Goal: Task Accomplishment & Management: Manage account settings

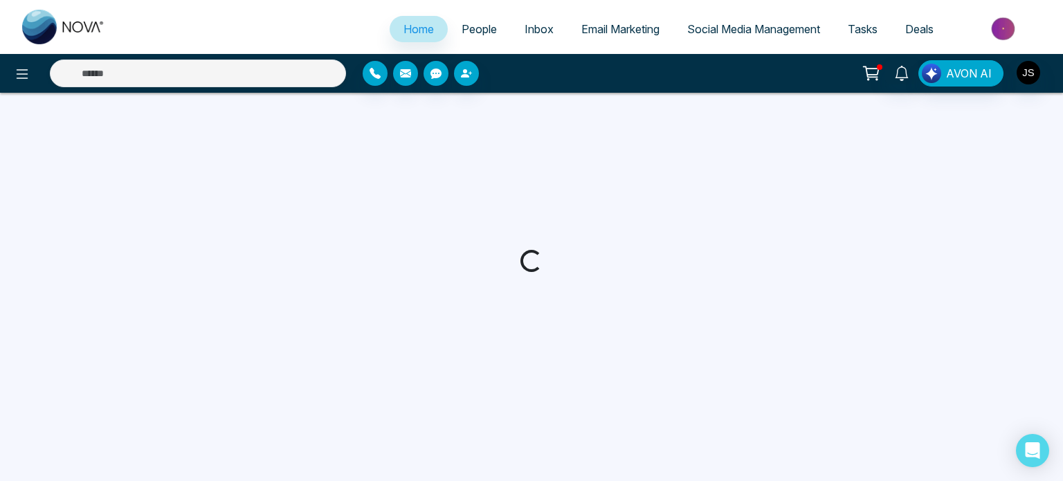
select select "*"
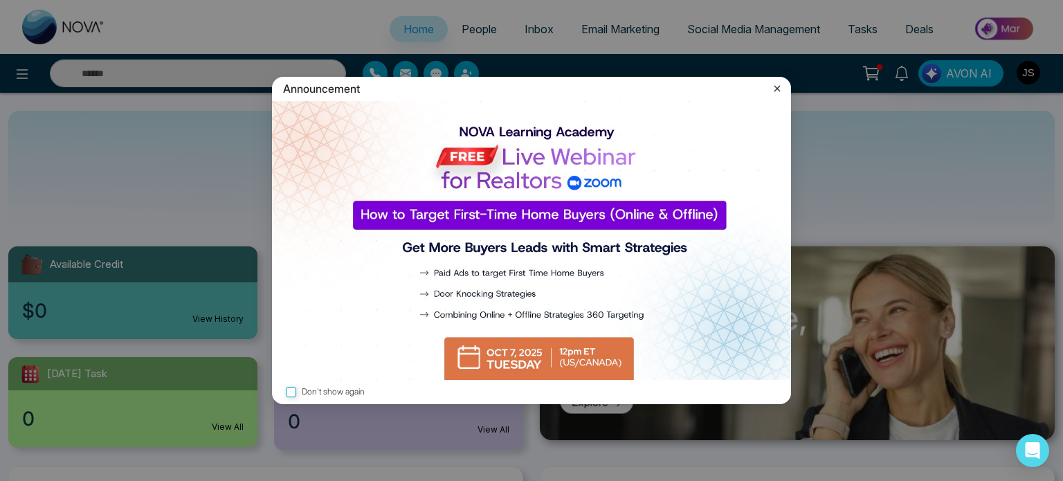
click at [771, 88] on icon at bounding box center [777, 89] width 14 height 14
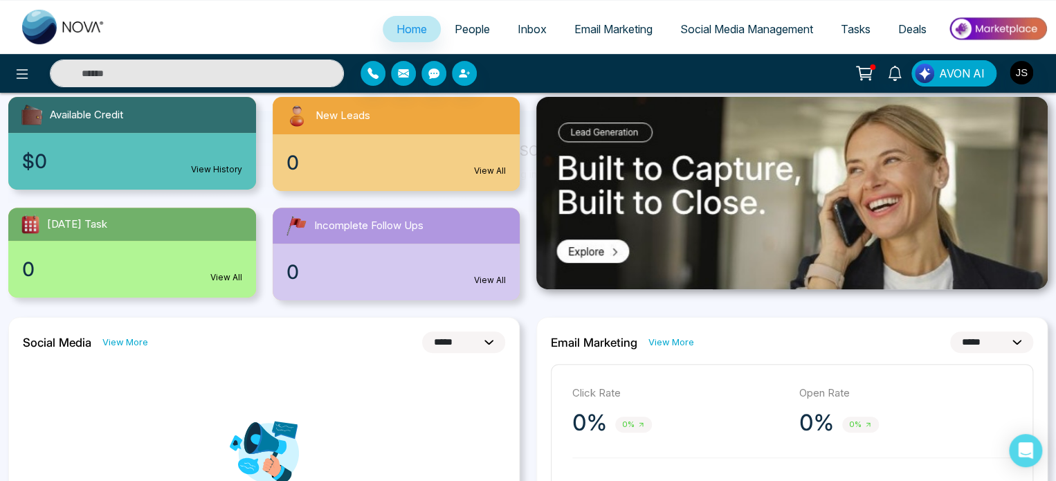
scroll to position [152, 0]
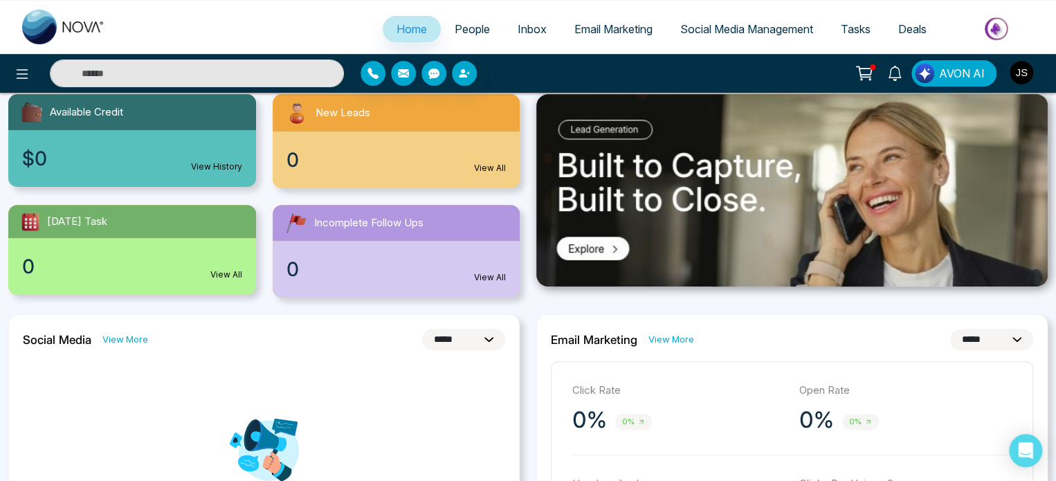
click at [716, 24] on span "Social Media Management" at bounding box center [746, 29] width 133 height 14
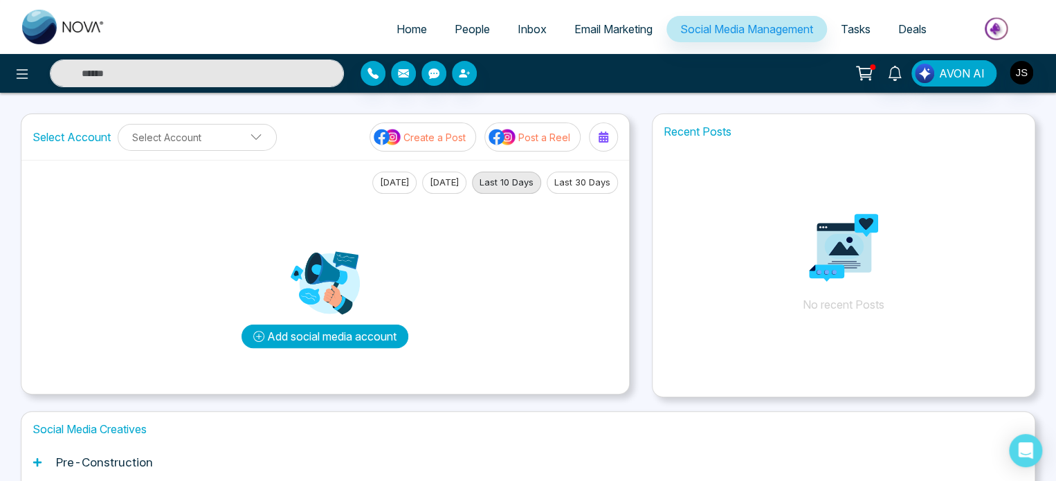
click at [357, 337] on button "Add social media account" at bounding box center [324, 336] width 167 height 24
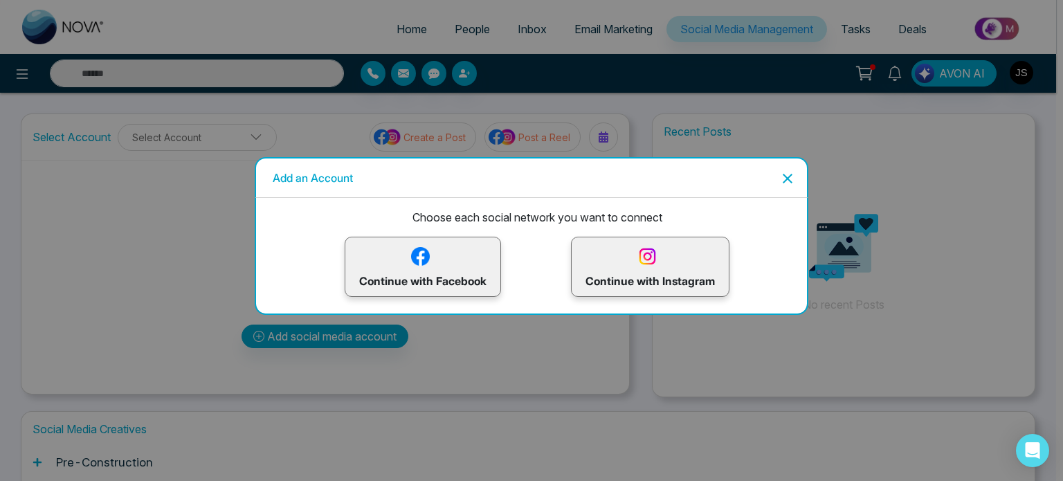
click at [414, 264] on img at bounding box center [420, 256] width 24 height 24
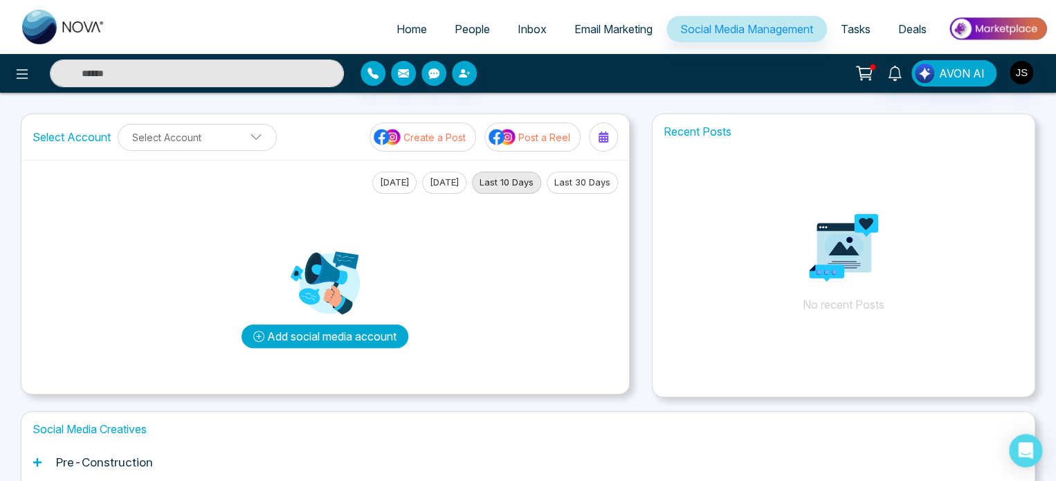
click at [372, 340] on button "Add social media account" at bounding box center [324, 336] width 167 height 24
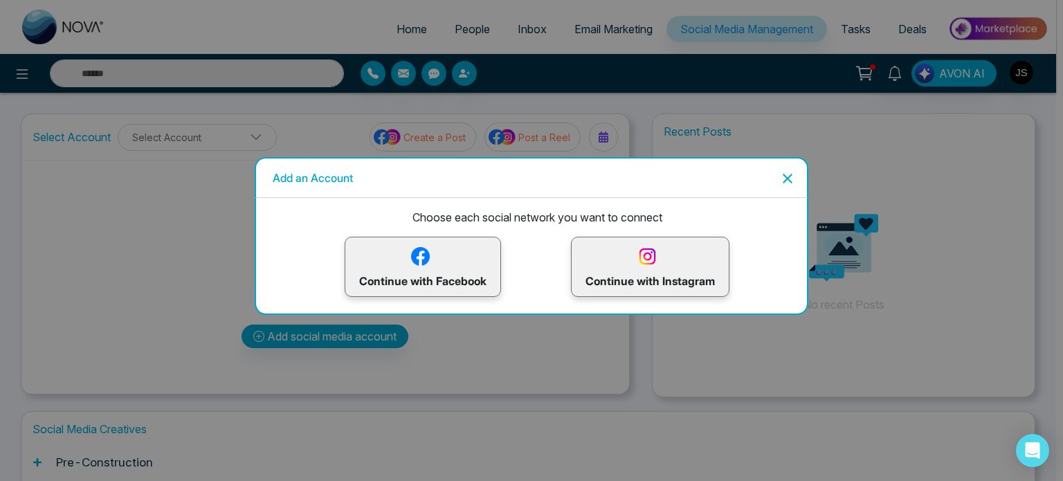
click at [430, 244] on img at bounding box center [420, 256] width 24 height 24
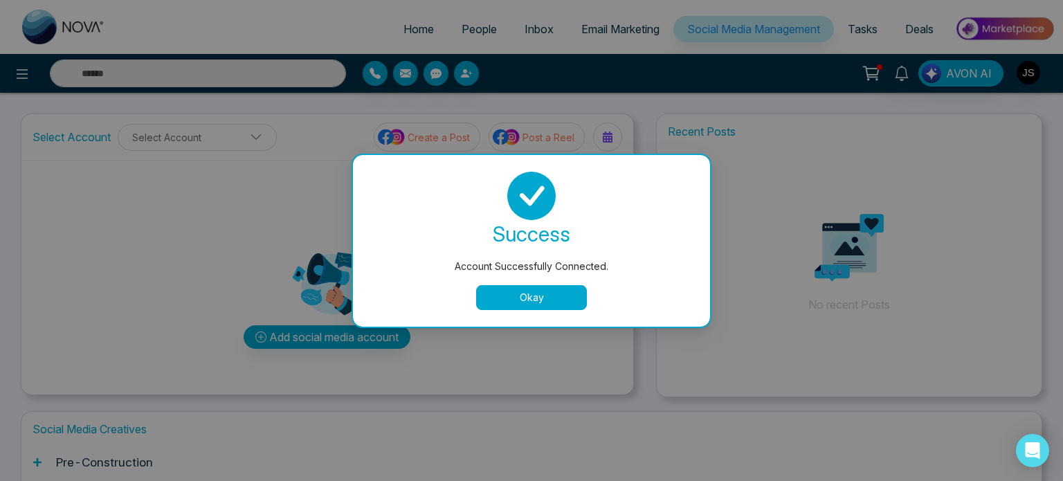
click at [525, 300] on button "Okay" at bounding box center [531, 297] width 111 height 25
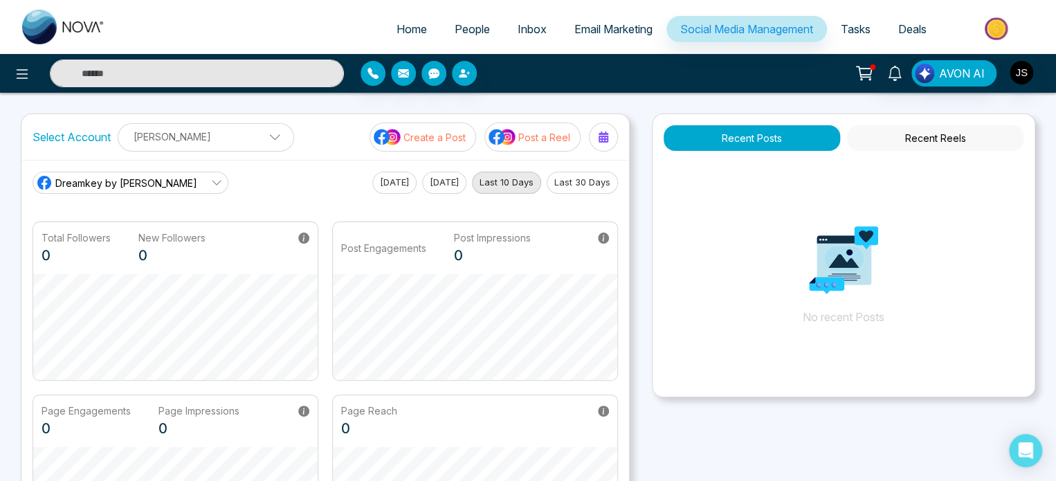
click at [211, 181] on icon at bounding box center [216, 182] width 11 height 11
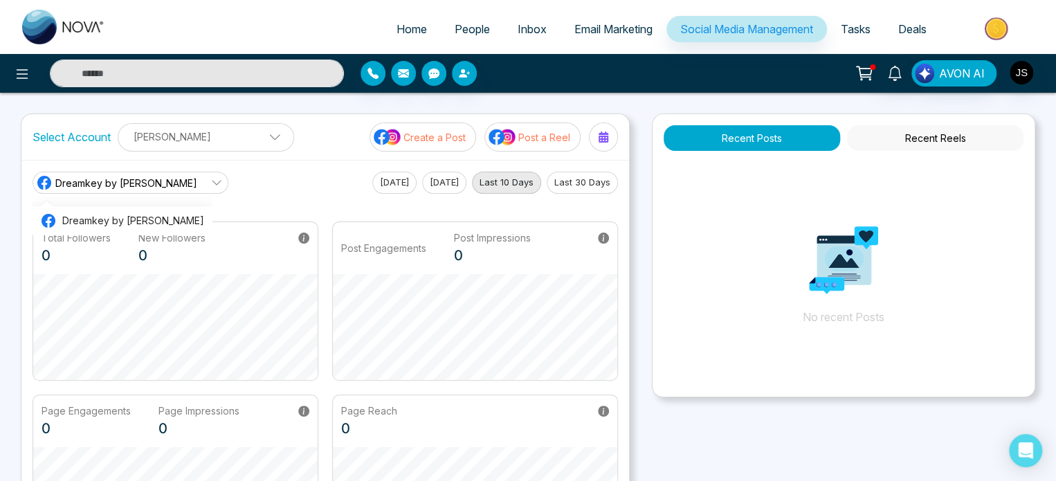
click at [271, 196] on main "Dreamkey by [PERSON_NAME] Dreamkey by [PERSON_NAME] [DATE] [DATE] Last 10 Days …" at bounding box center [325, 363] width 585 height 382
click at [190, 129] on p "[PERSON_NAME]" at bounding box center [206, 136] width 158 height 23
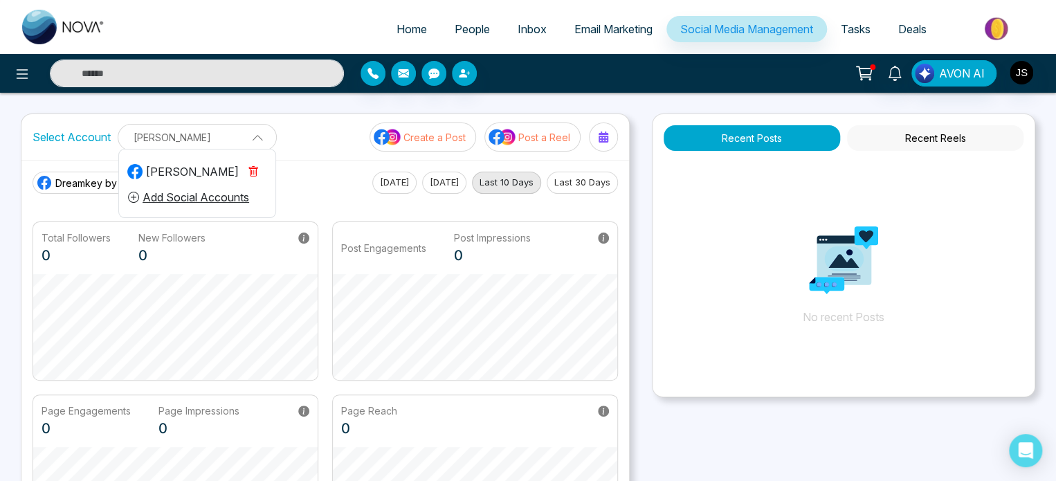
click at [190, 129] on p "[PERSON_NAME]" at bounding box center [197, 137] width 141 height 23
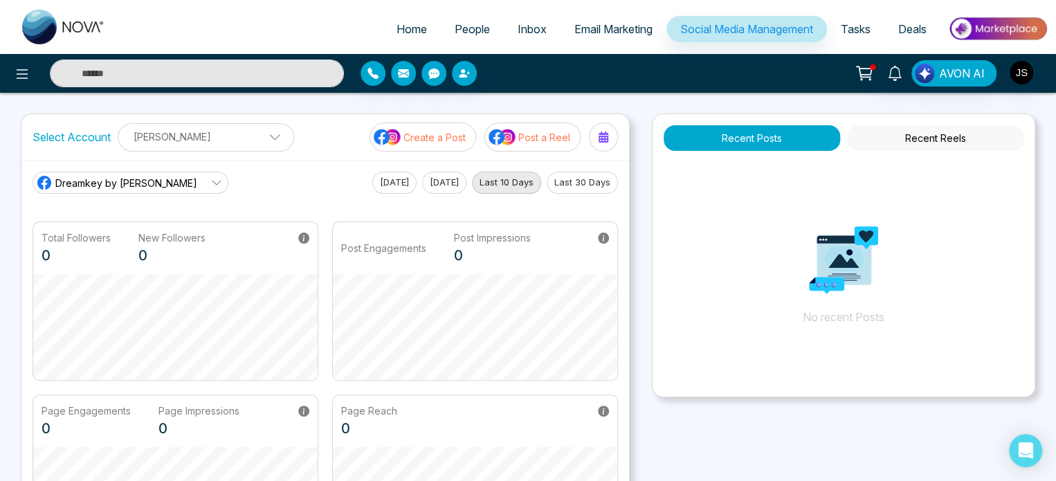
click at [190, 129] on p "[PERSON_NAME]" at bounding box center [206, 136] width 158 height 23
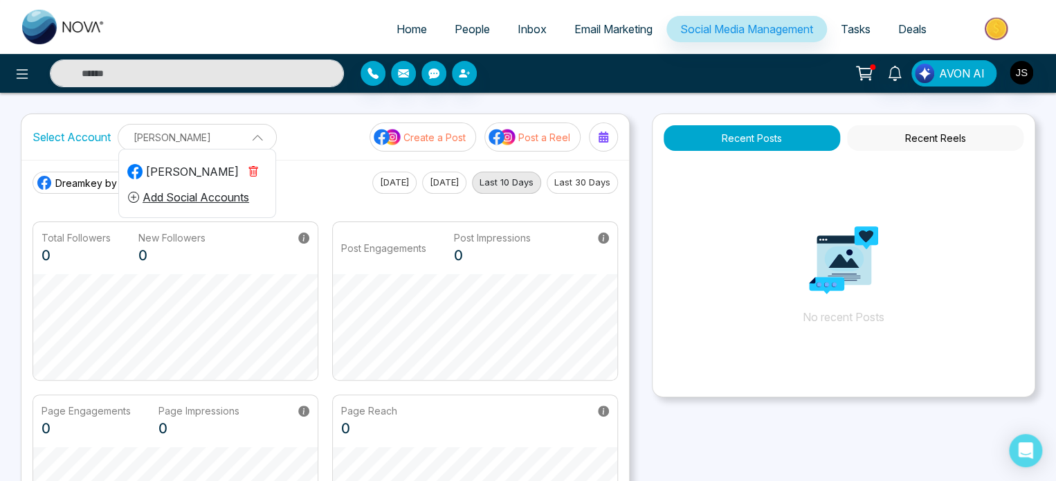
click at [215, 200] on button "Add Social Accounts" at bounding box center [188, 197] width 122 height 18
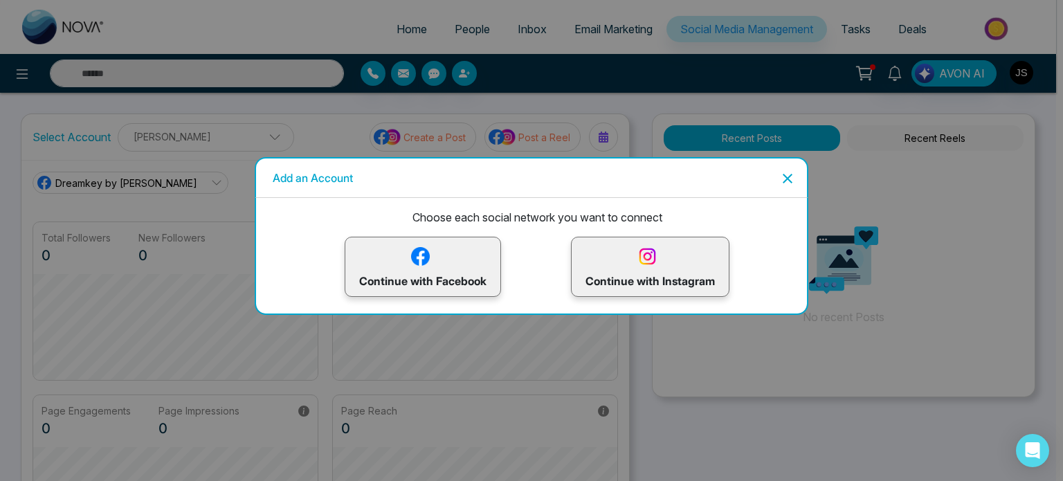
click at [784, 178] on icon "Close" at bounding box center [787, 178] width 17 height 17
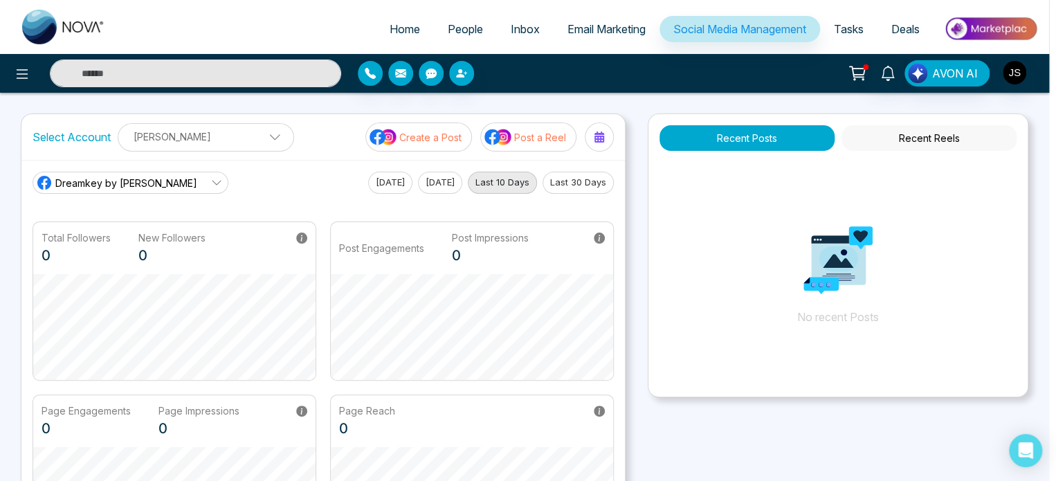
scroll to position [52, 0]
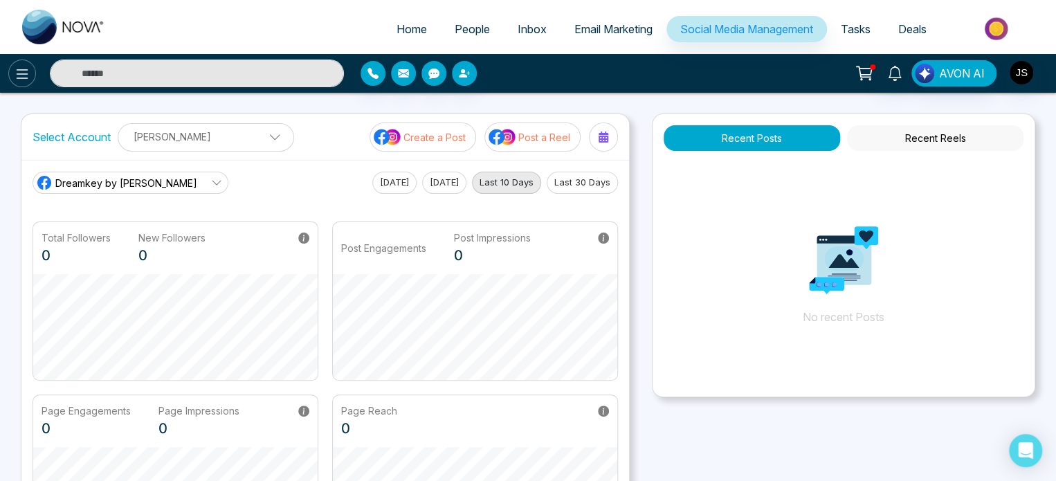
click at [25, 77] on icon at bounding box center [22, 74] width 17 height 17
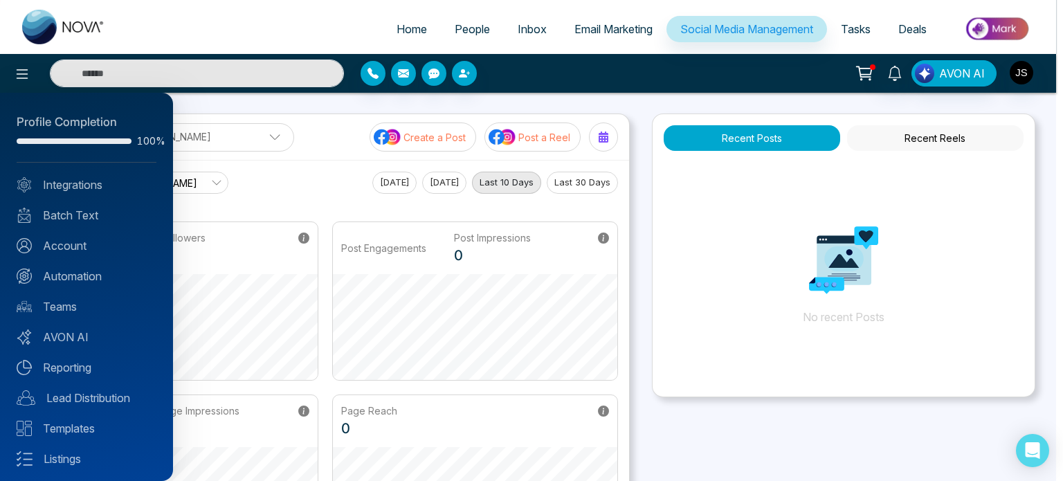
click at [636, 348] on div at bounding box center [531, 240] width 1063 height 481
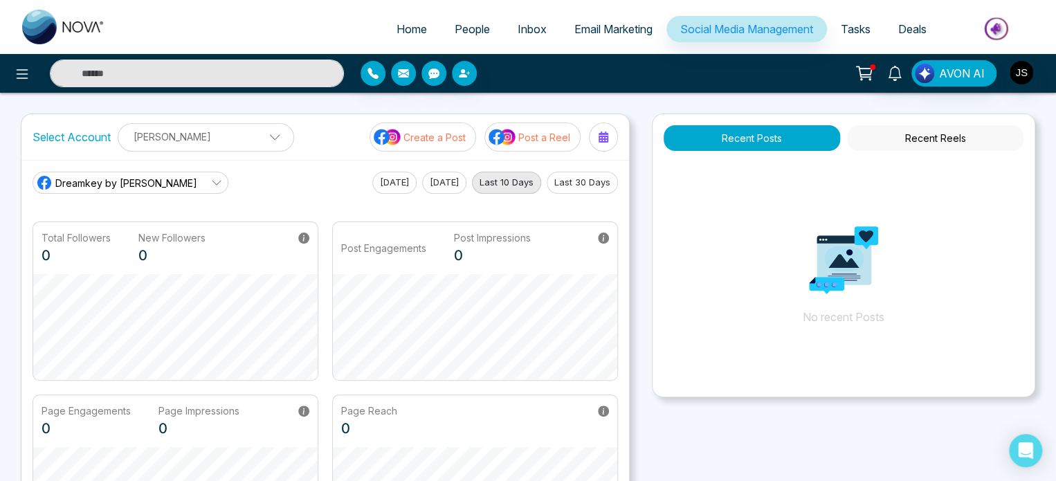
click at [877, 143] on button "Recent Reels" at bounding box center [935, 138] width 176 height 26
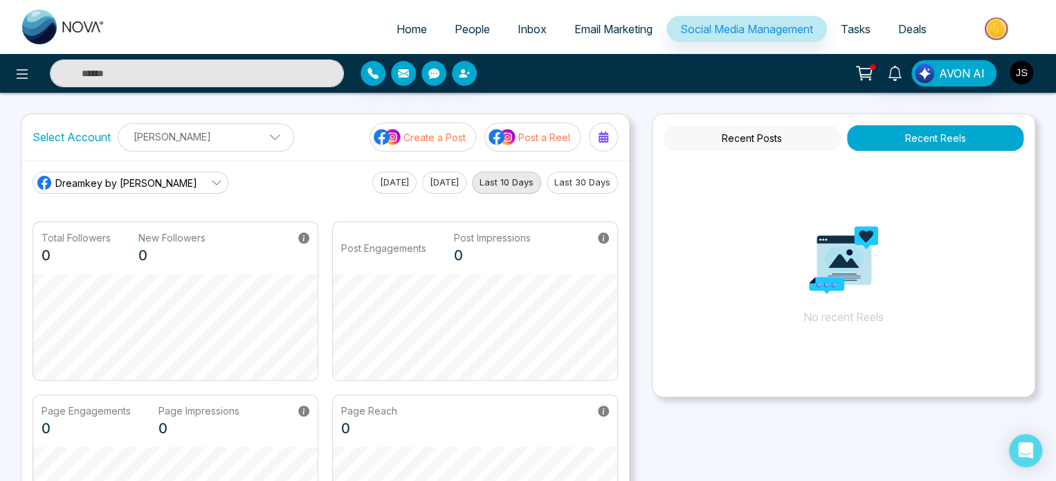
click at [1018, 70] on img "button" at bounding box center [1021, 73] width 24 height 24
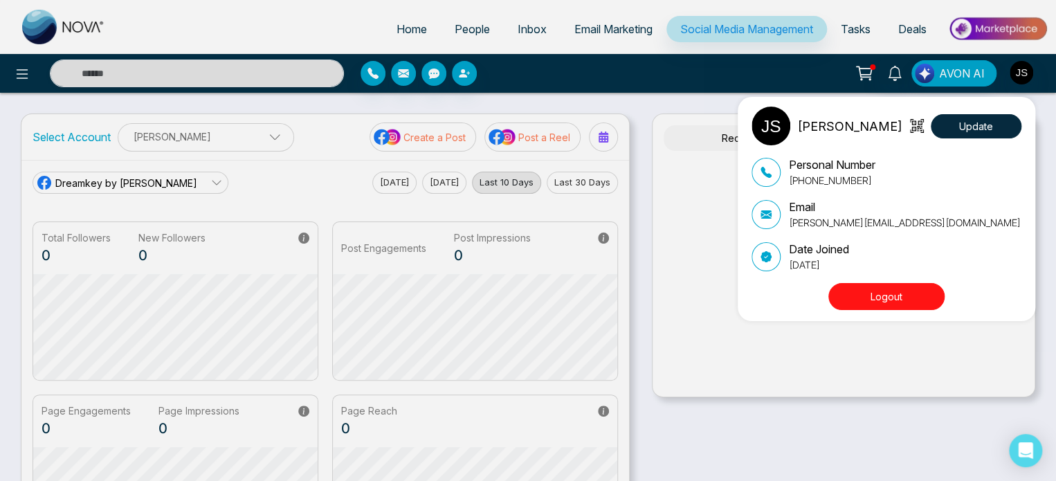
click at [1018, 70] on div "[PERSON_NAME] Update Personal Number [PHONE_NUMBER] Email [PERSON_NAME][EMAIL_A…" at bounding box center [528, 240] width 1056 height 481
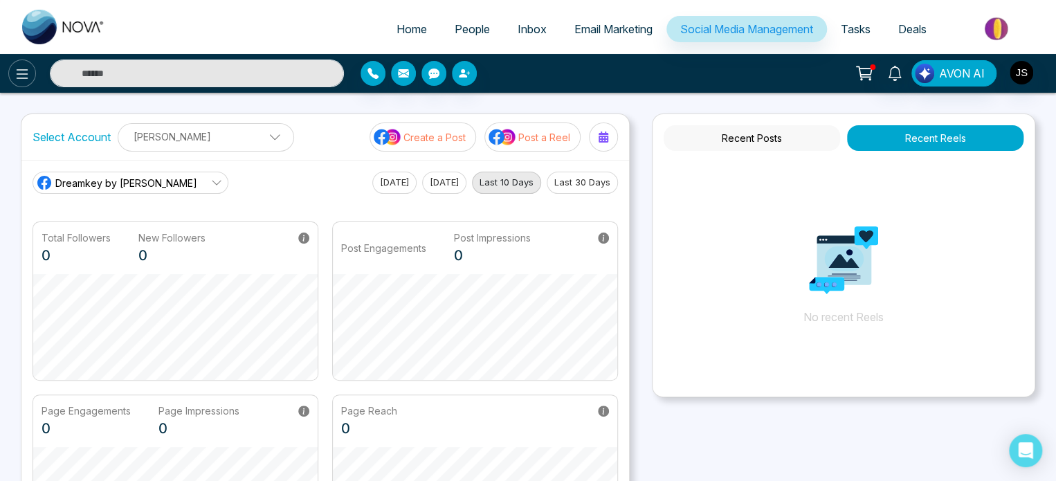
click at [30, 75] on icon at bounding box center [22, 74] width 17 height 17
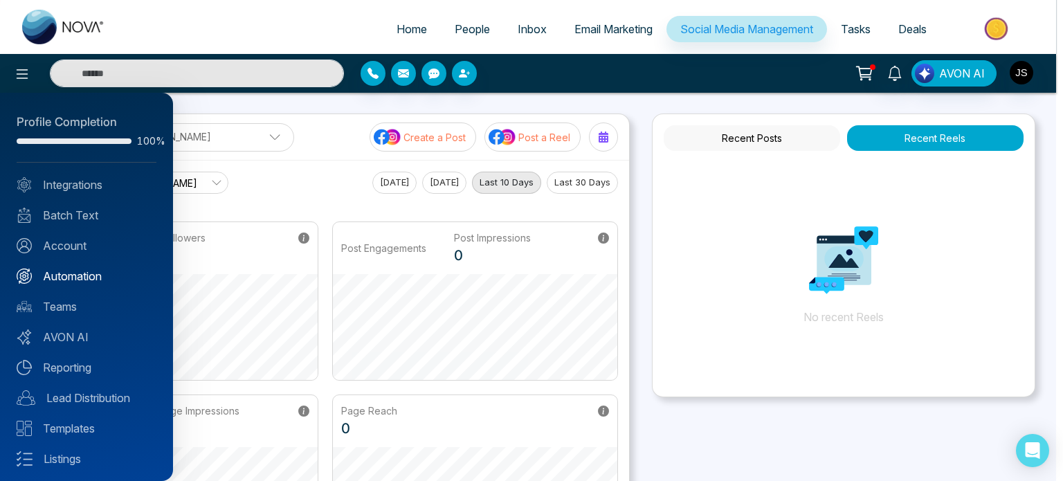
click at [70, 270] on link "Automation" at bounding box center [87, 276] width 140 height 17
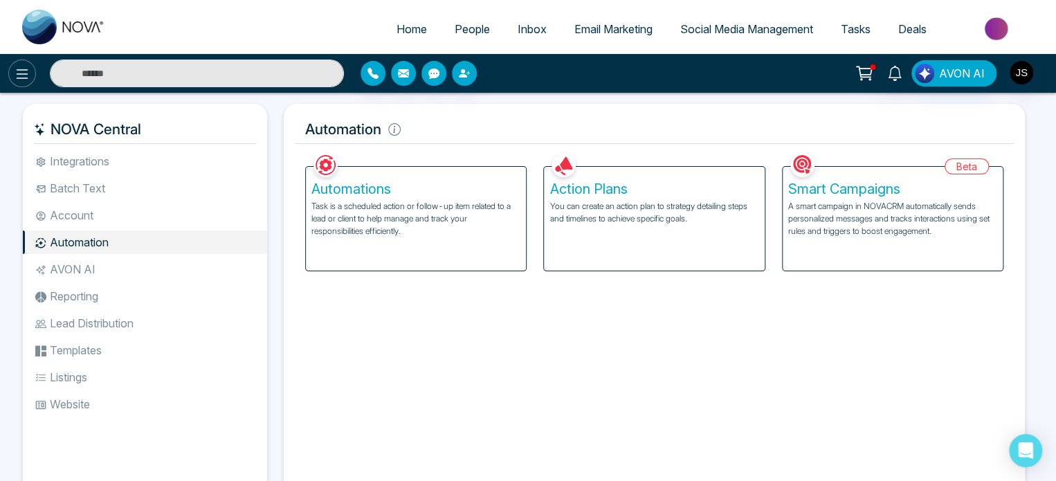
click at [19, 81] on icon at bounding box center [22, 74] width 17 height 17
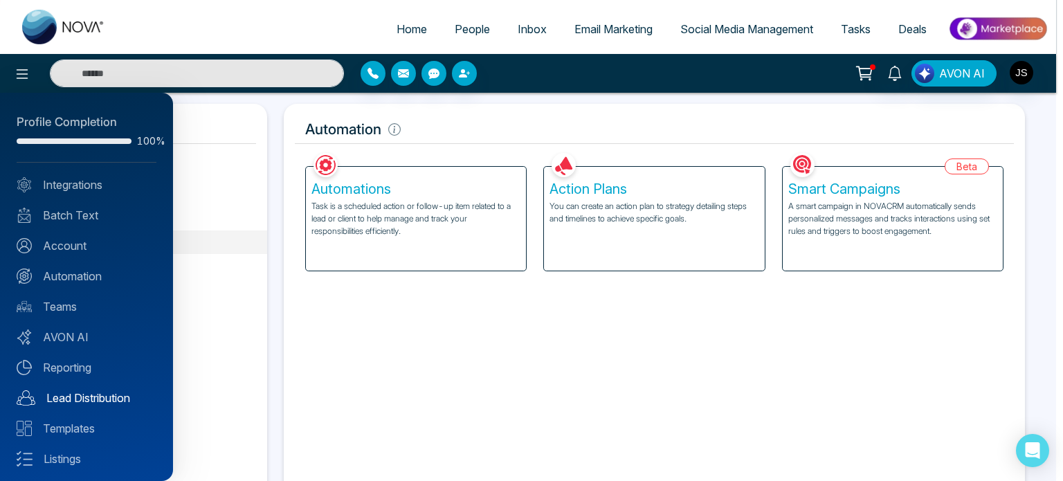
drag, startPoint x: 100, startPoint y: 395, endPoint x: 81, endPoint y: 392, distance: 18.9
click at [81, 392] on link "Lead Distribution" at bounding box center [87, 397] width 140 height 17
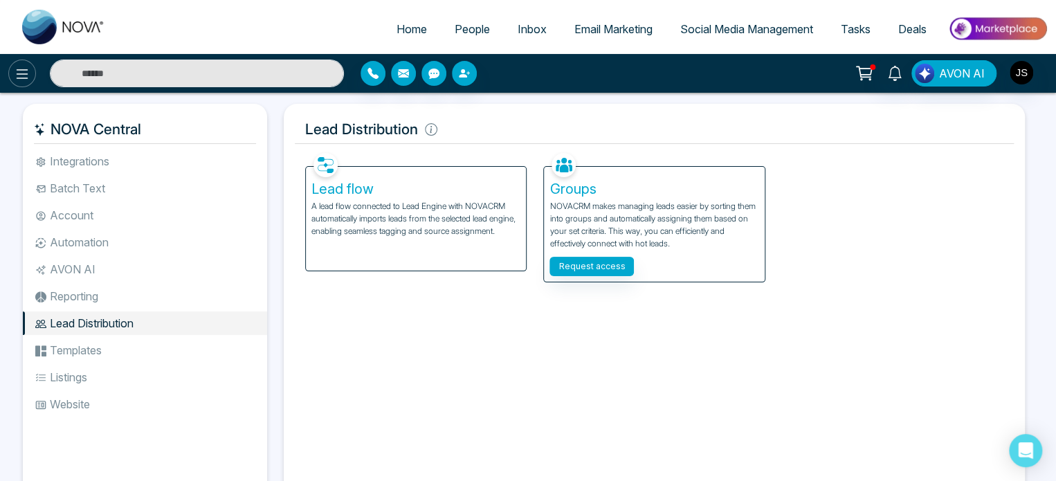
click at [24, 81] on icon at bounding box center [22, 74] width 17 height 17
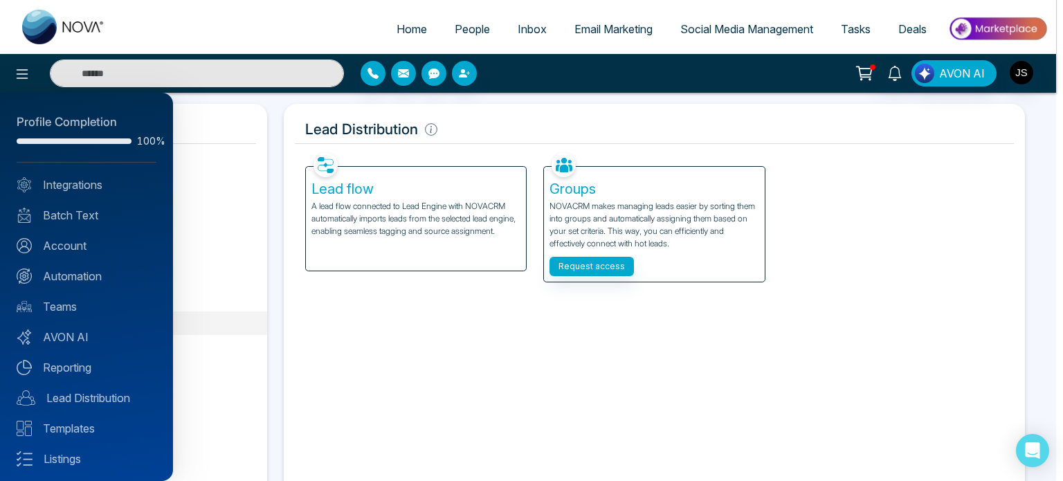
click at [393, 34] on div at bounding box center [531, 240] width 1063 height 481
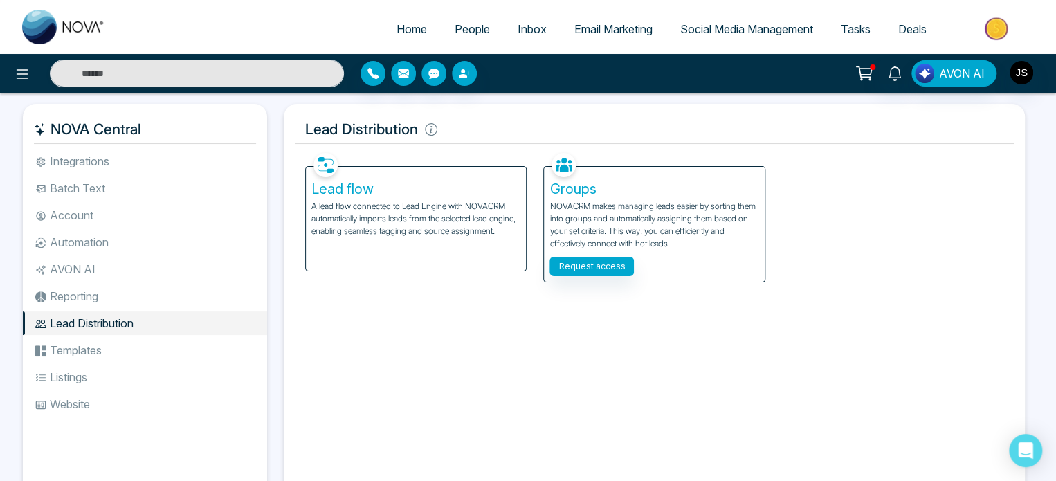
click at [405, 28] on span "Home" at bounding box center [411, 29] width 30 height 14
select select "*"
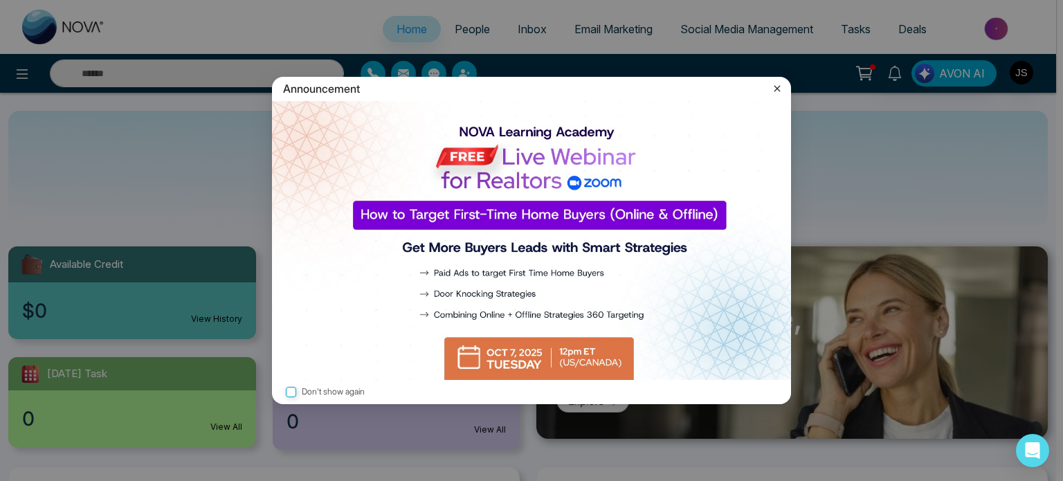
click at [775, 86] on icon at bounding box center [777, 89] width 14 height 14
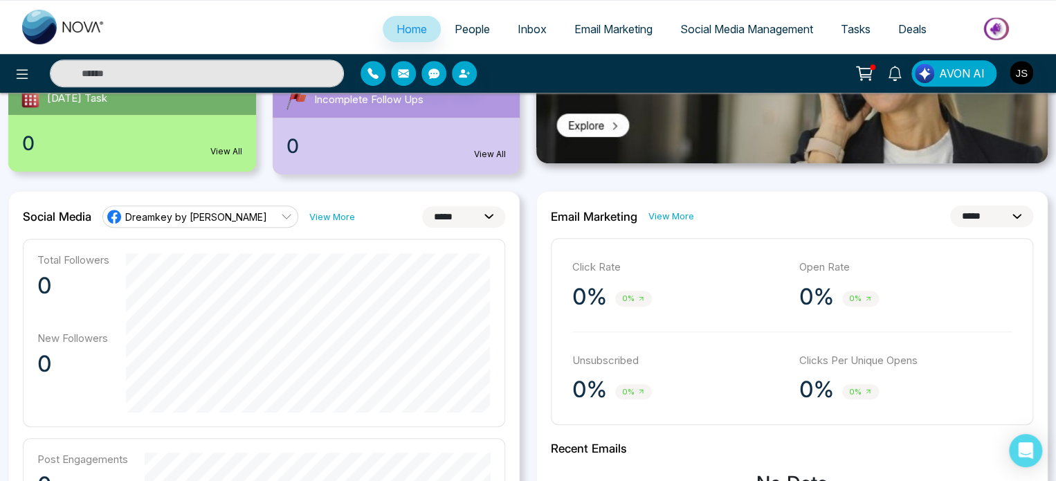
scroll to position [277, 0]
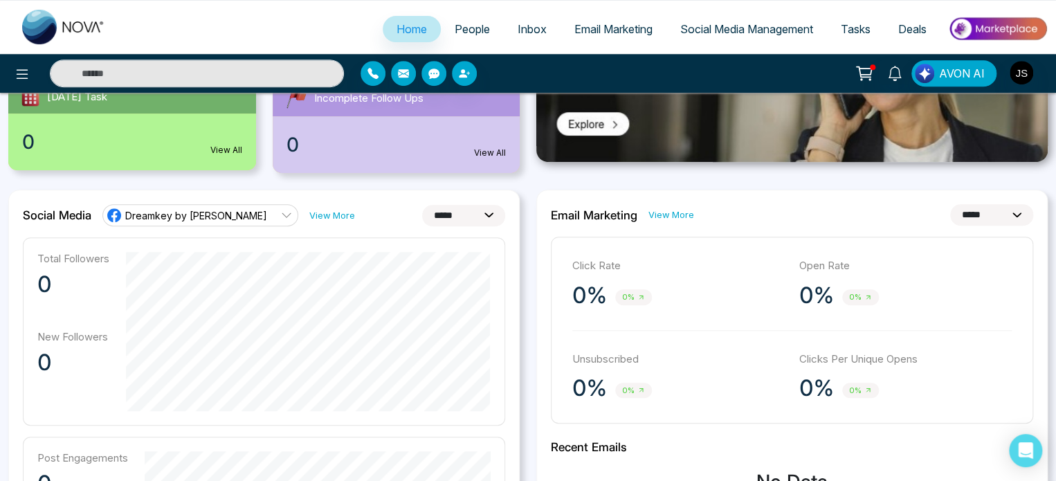
click at [281, 215] on icon at bounding box center [286, 215] width 11 height 11
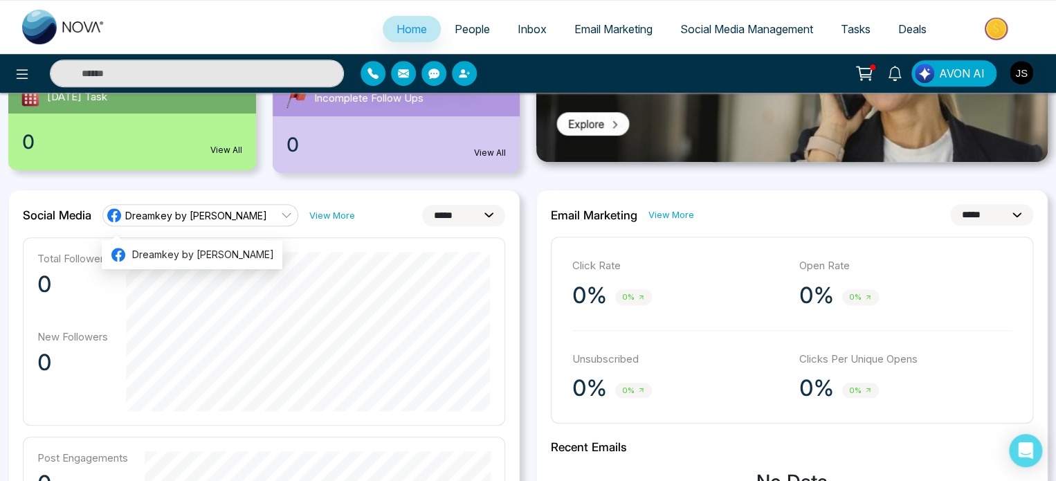
click at [281, 213] on icon at bounding box center [286, 215] width 11 height 11
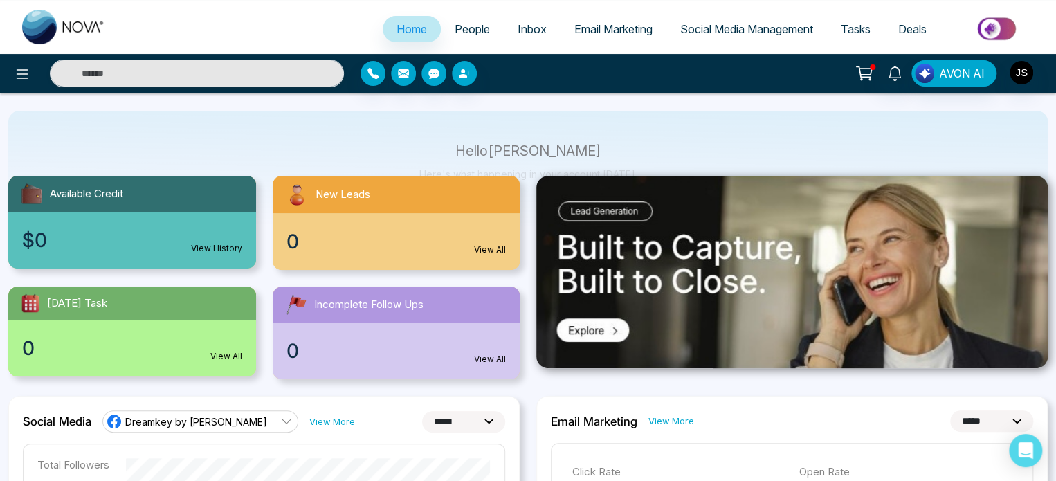
scroll to position [0, 0]
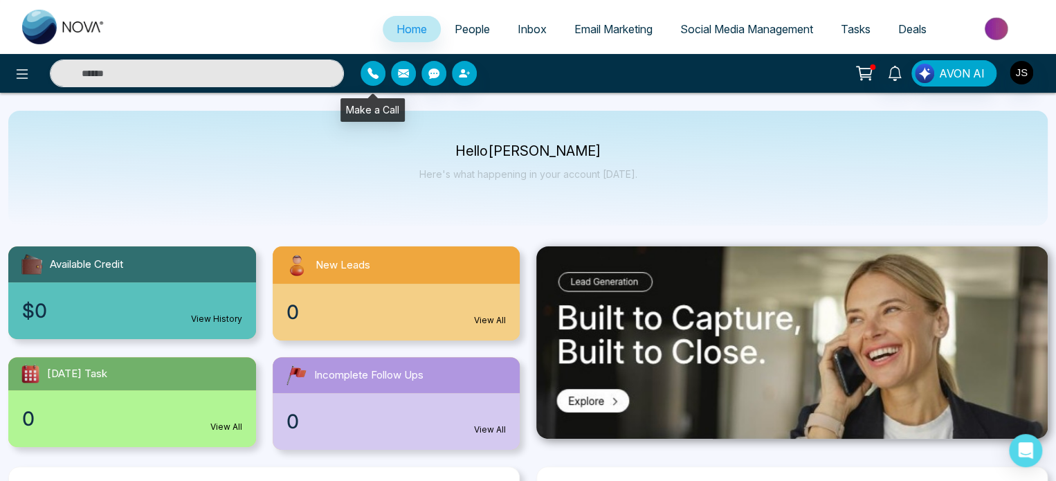
click at [374, 81] on button "button" at bounding box center [372, 73] width 25 height 25
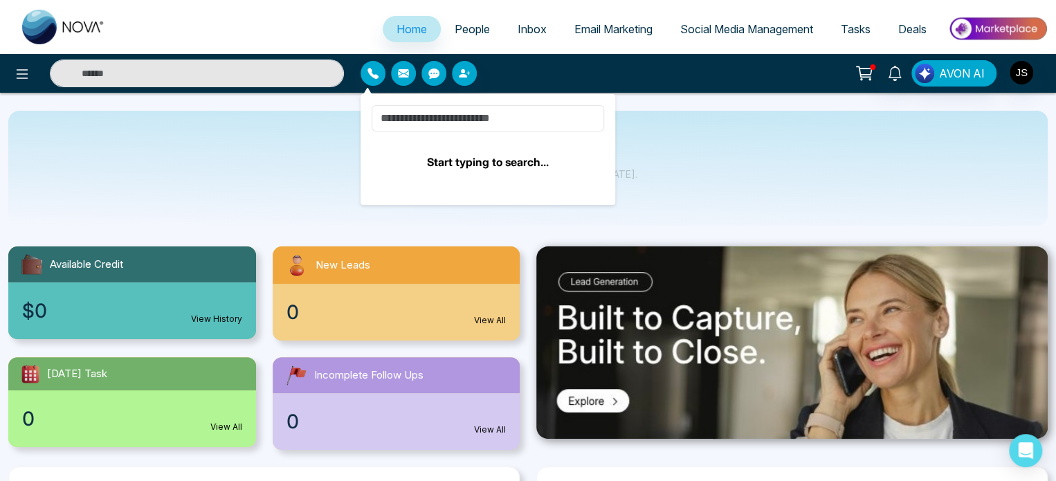
click at [428, 125] on input at bounding box center [487, 118] width 232 height 26
type input "*"
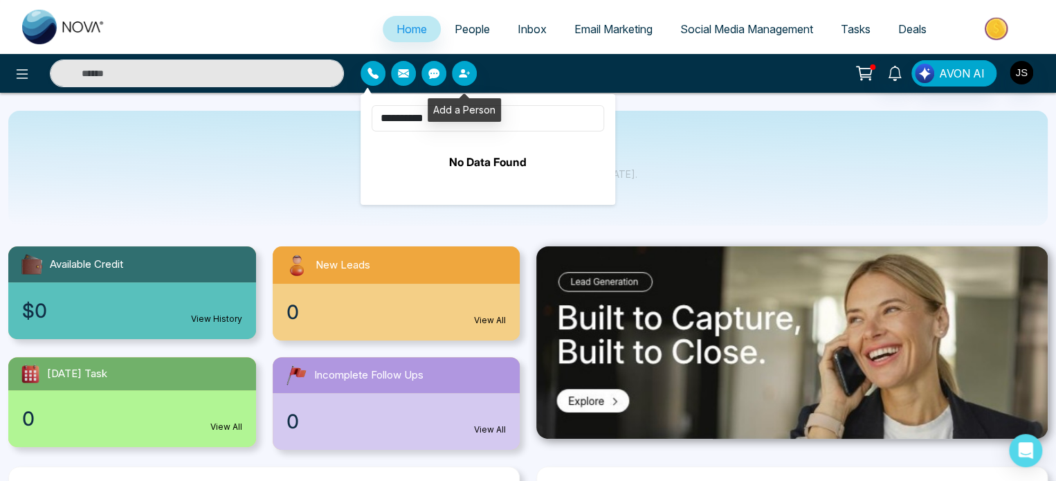
type input "**********"
click at [459, 74] on icon "button" at bounding box center [464, 73] width 11 height 11
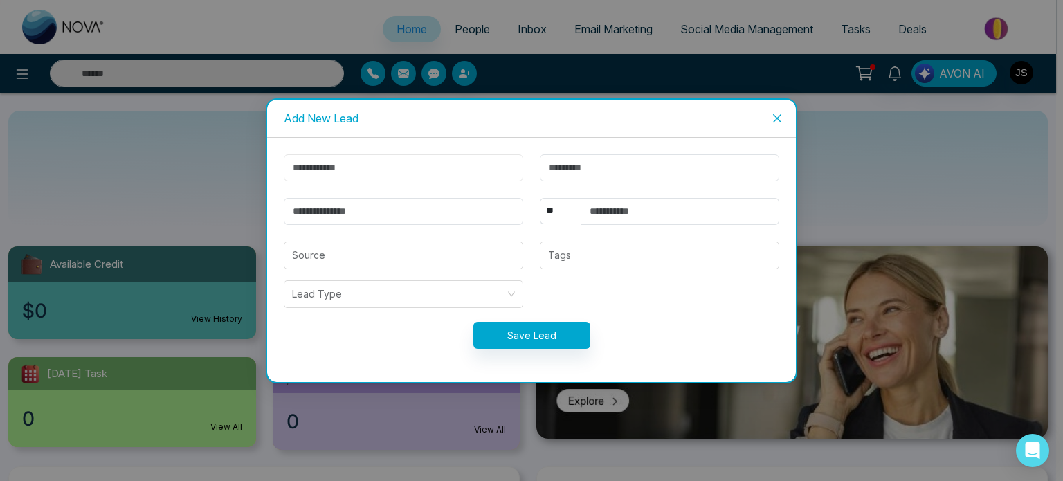
click at [392, 169] on input "text" at bounding box center [403, 167] width 239 height 27
type input "******"
click at [551, 170] on input "text" at bounding box center [659, 167] width 239 height 27
type input "******"
click at [499, 223] on input "email" at bounding box center [403, 211] width 239 height 27
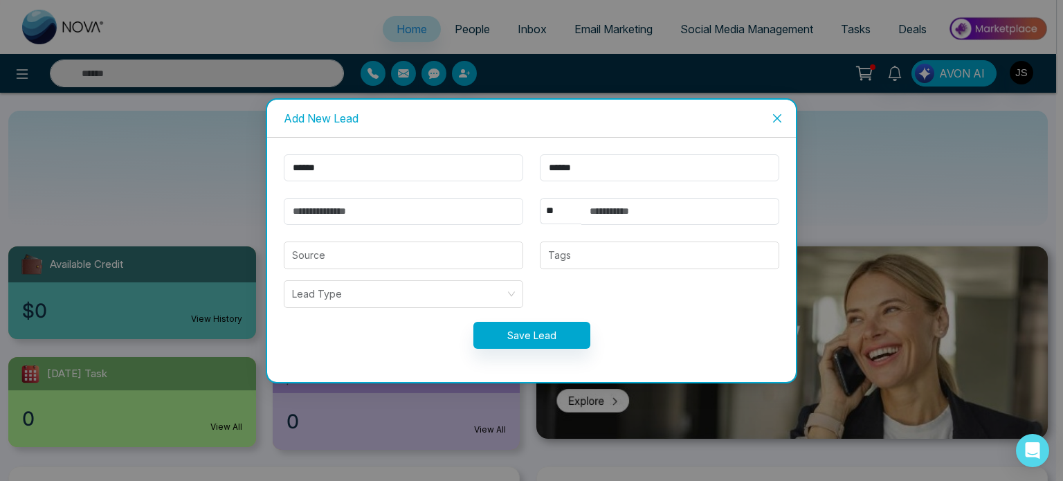
click at [775, 113] on icon "close" at bounding box center [776, 118] width 11 height 11
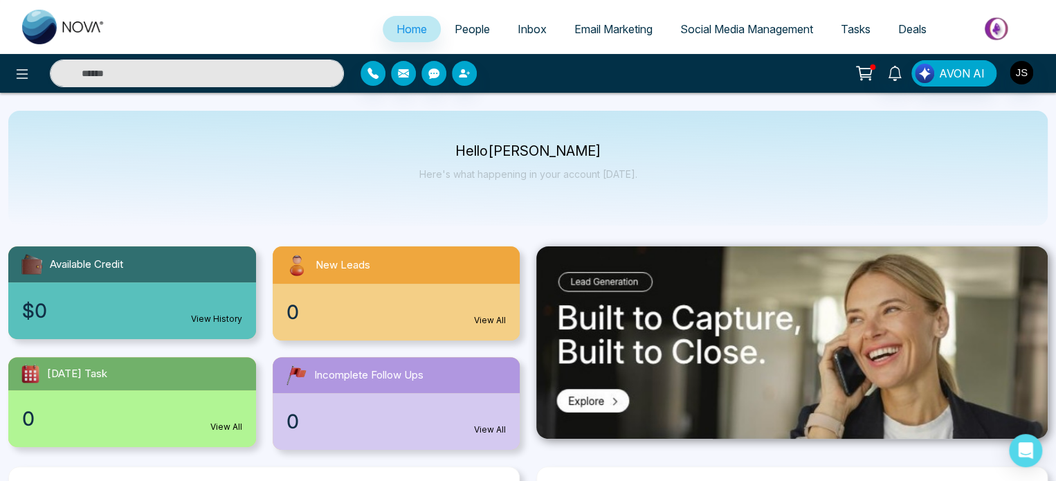
click at [454, 30] on span "People" at bounding box center [471, 29] width 35 height 14
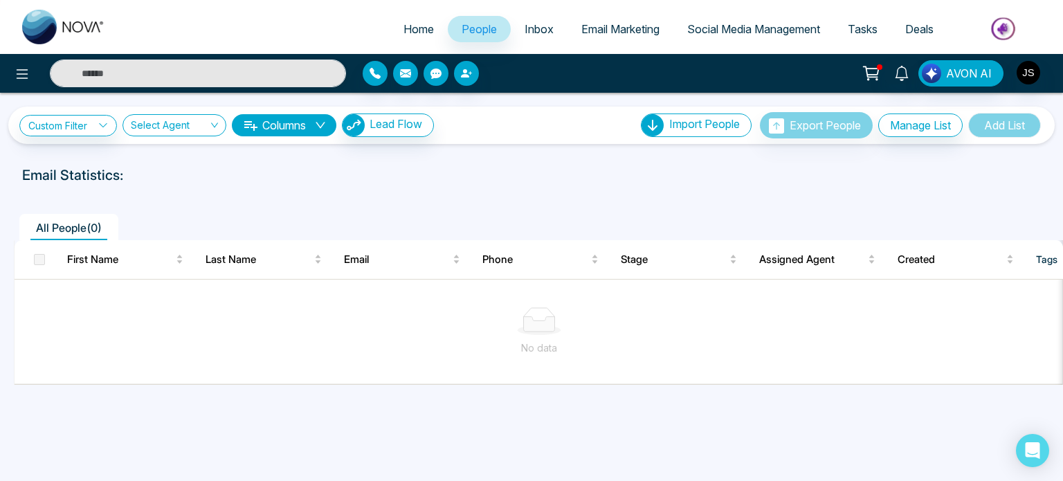
click at [535, 33] on span "Inbox" at bounding box center [538, 29] width 29 height 14
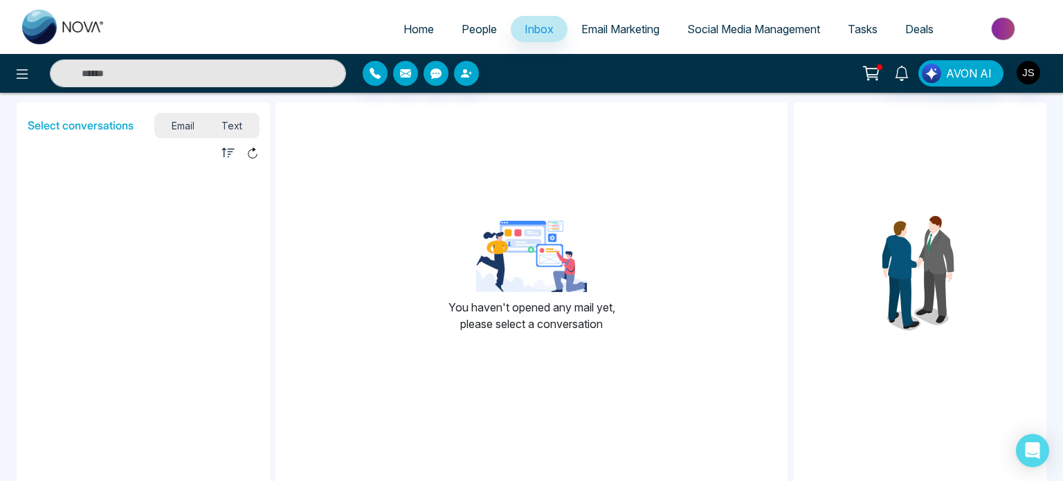
click at [626, 28] on span "Email Marketing" at bounding box center [620, 29] width 78 height 14
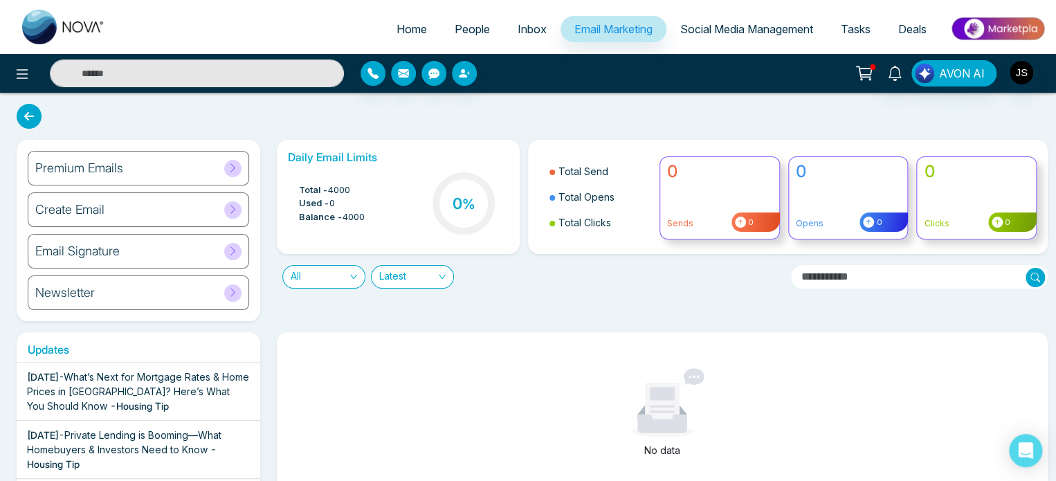
click at [699, 26] on span "Social Media Management" at bounding box center [746, 29] width 133 height 14
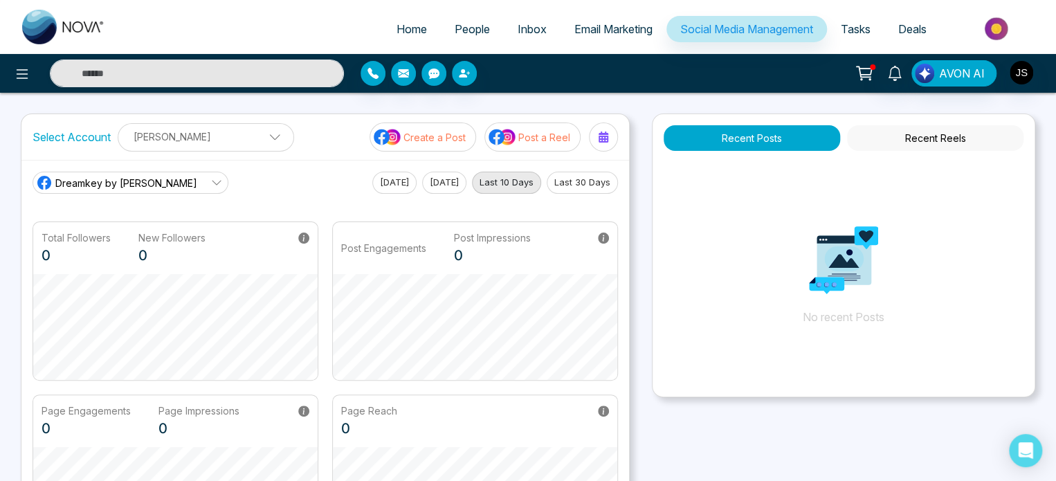
click at [847, 38] on link "Tasks" at bounding box center [855, 29] width 57 height 26
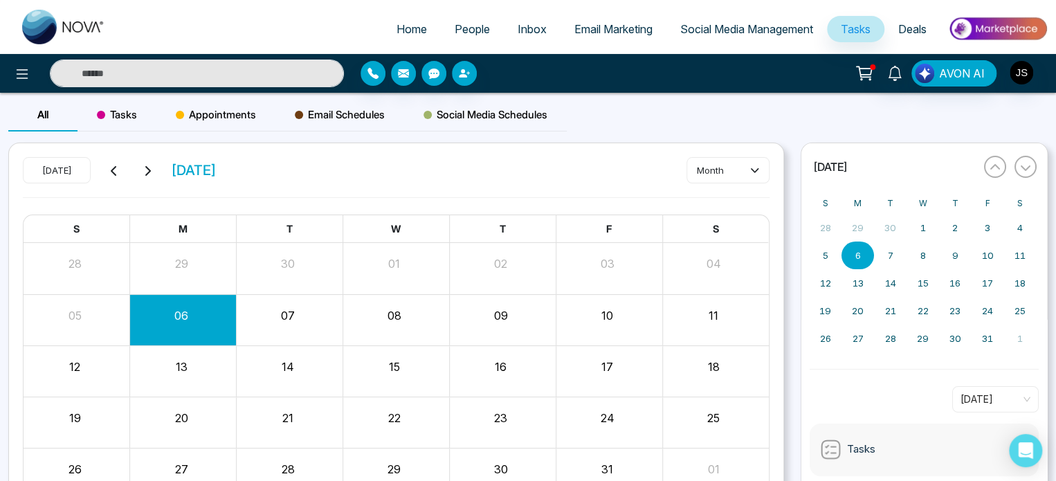
click at [902, 30] on span "Deals" at bounding box center [912, 29] width 28 height 14
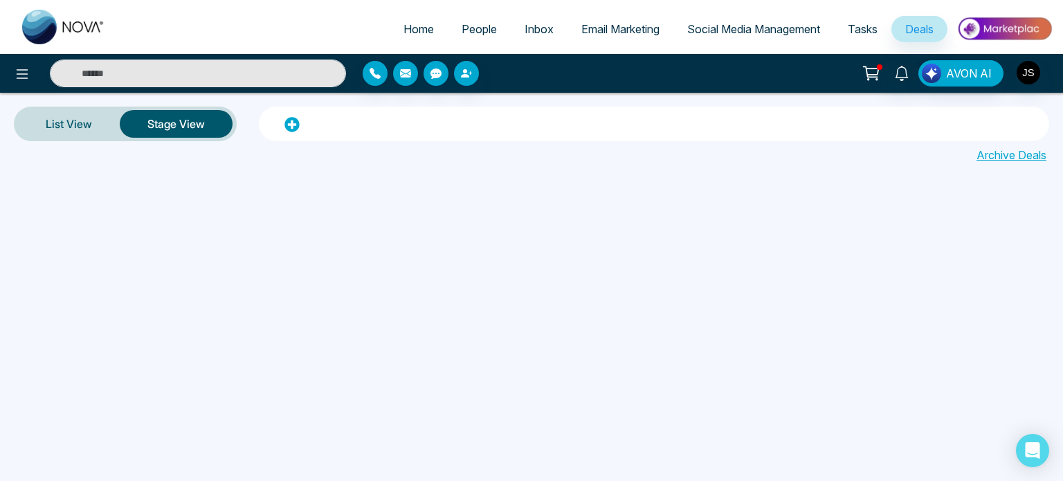
click at [1008, 28] on img at bounding box center [1004, 28] width 100 height 31
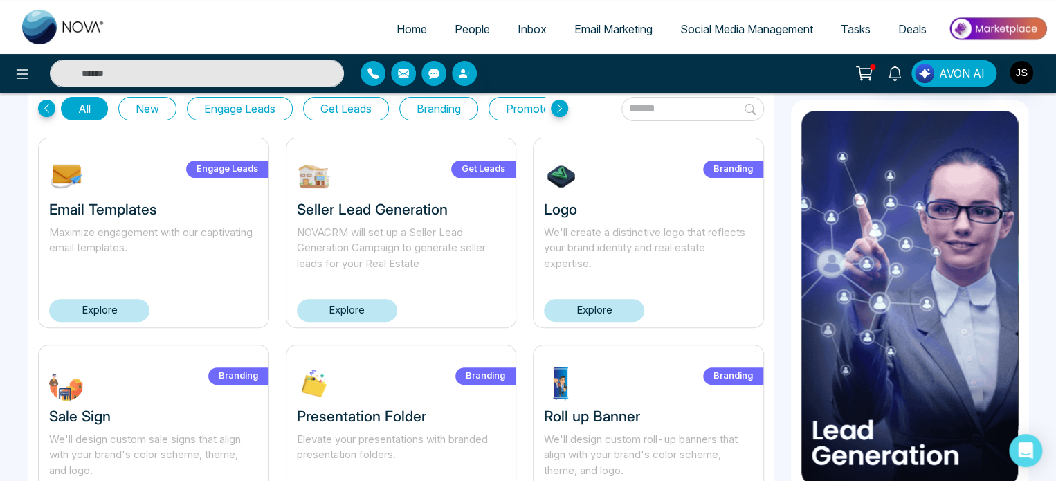
scroll to position [50, 0]
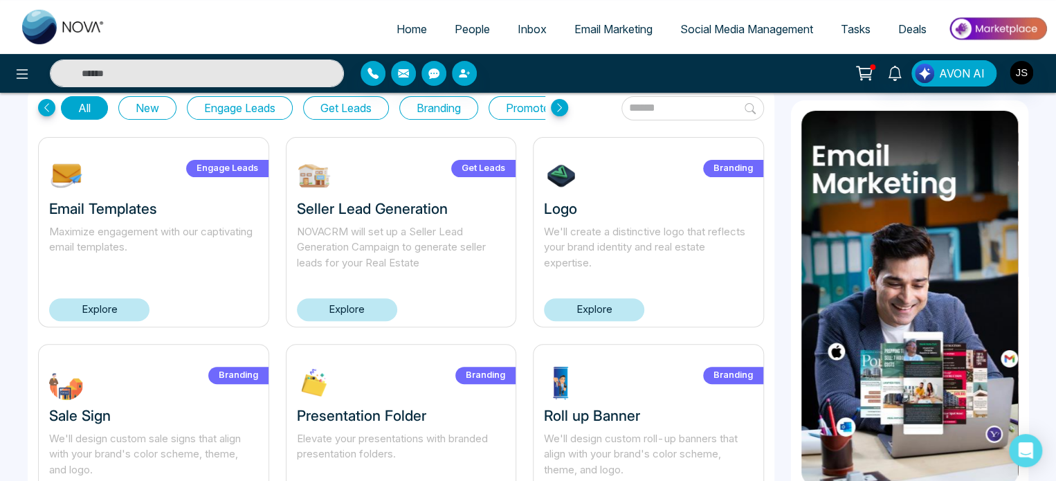
click at [360, 102] on button "Get Leads" at bounding box center [346, 108] width 86 height 24
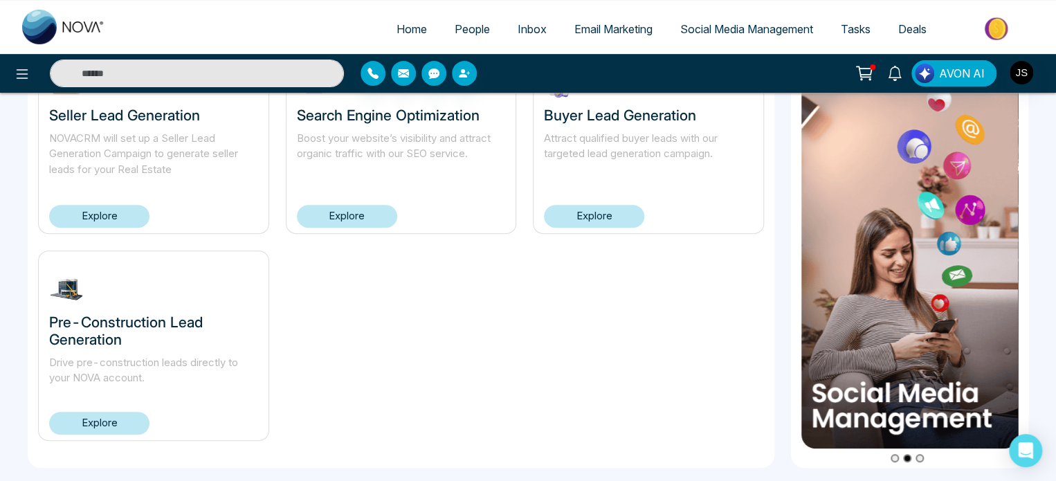
scroll to position [0, 0]
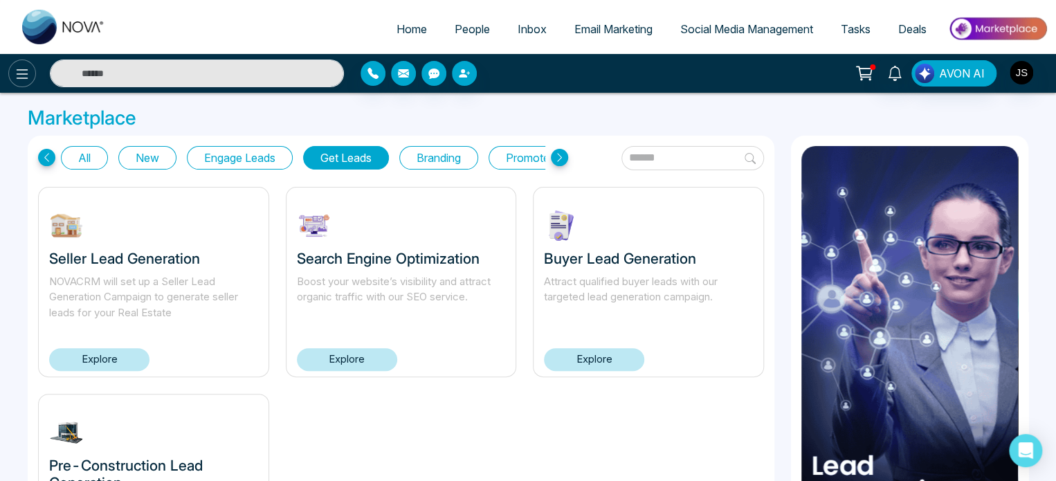
click at [19, 64] on button at bounding box center [22, 73] width 28 height 28
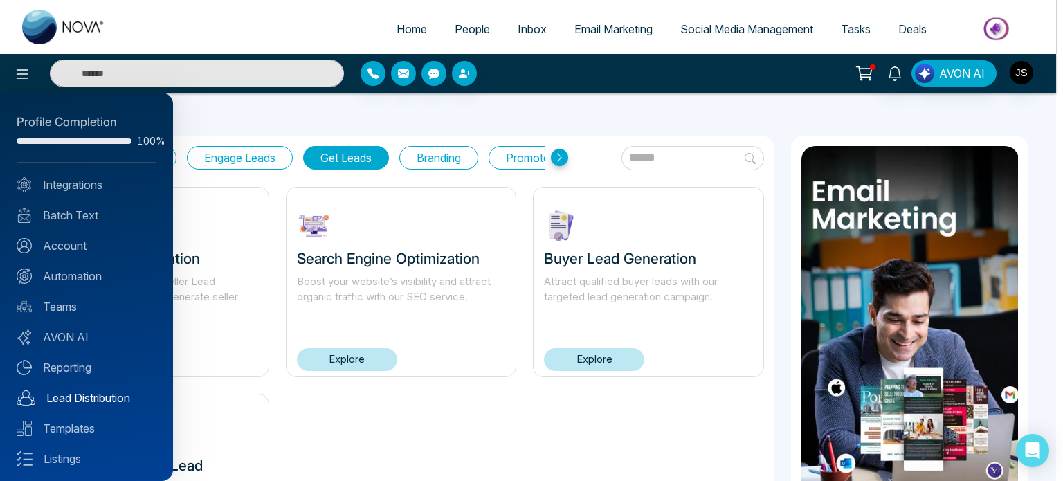
click at [112, 401] on link "Lead Distribution" at bounding box center [87, 397] width 140 height 17
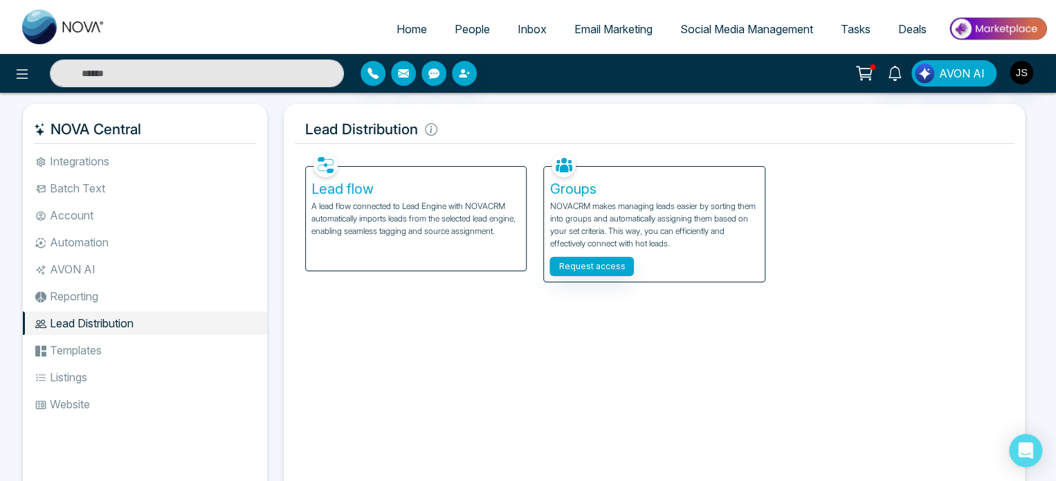
click at [406, 24] on span "Home" at bounding box center [411, 29] width 30 height 14
select select "*"
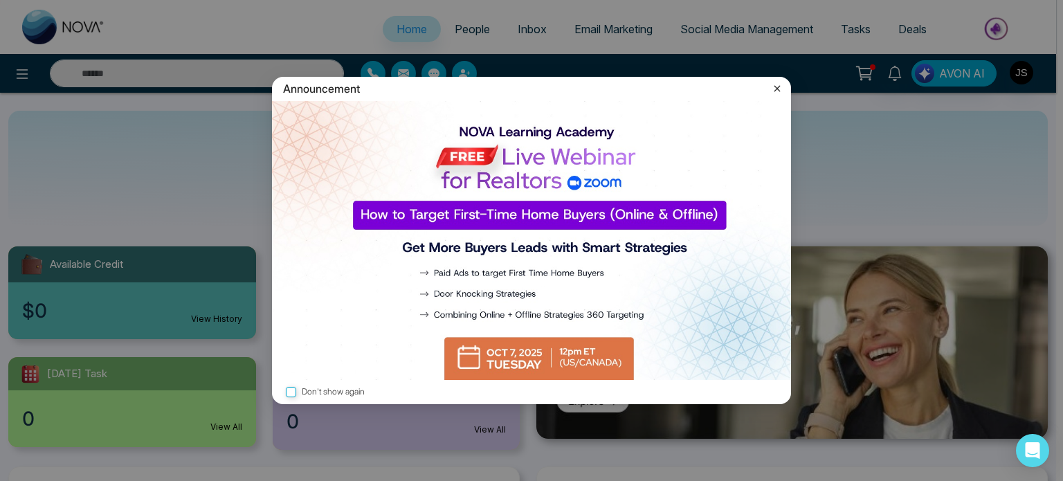
click at [780, 90] on icon at bounding box center [777, 89] width 14 height 14
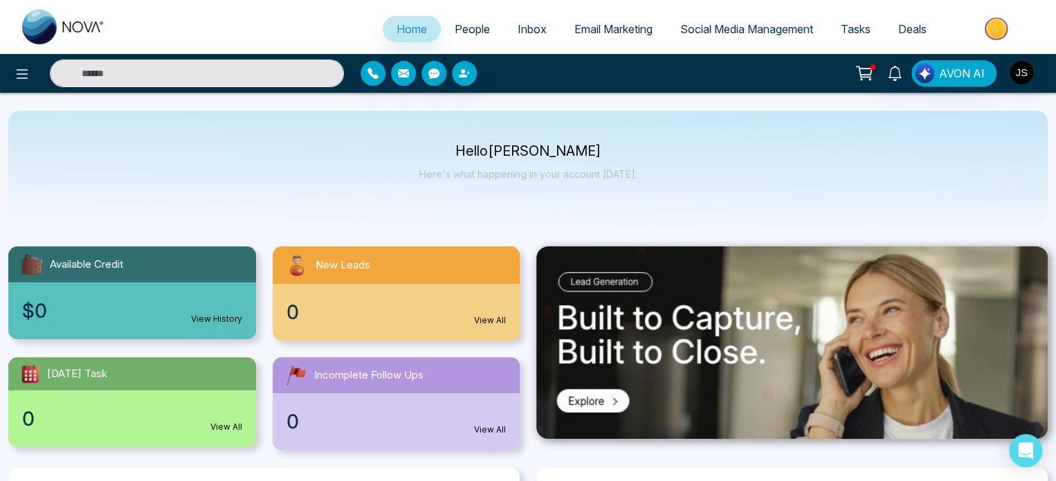
click at [859, 68] on icon at bounding box center [863, 73] width 19 height 19
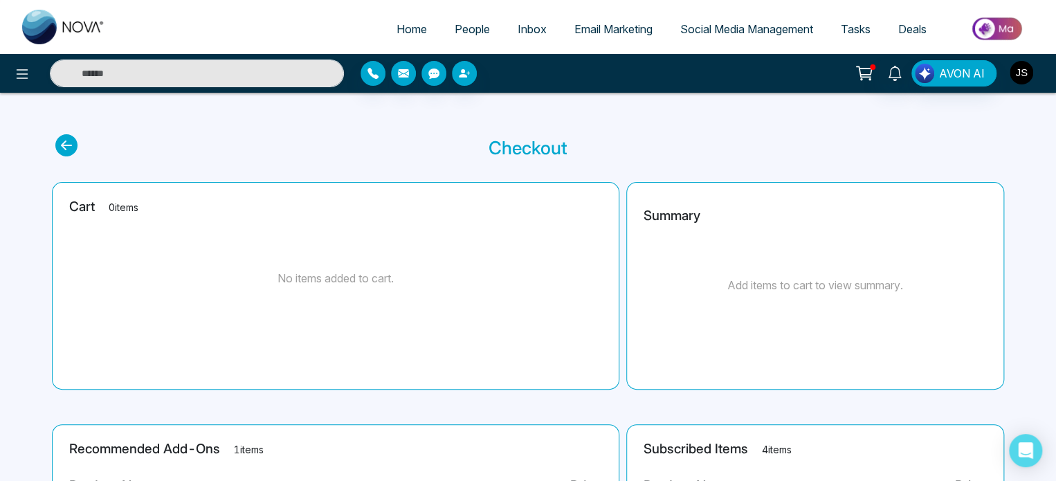
click at [1031, 71] on img "button" at bounding box center [1021, 73] width 24 height 24
